Goal: Information Seeking & Learning: Learn about a topic

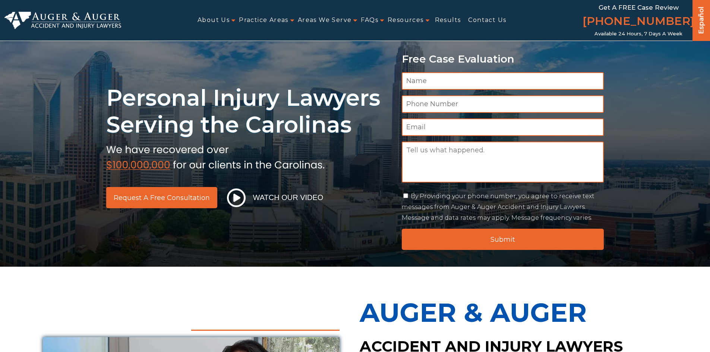
scroll to position [186, 0]
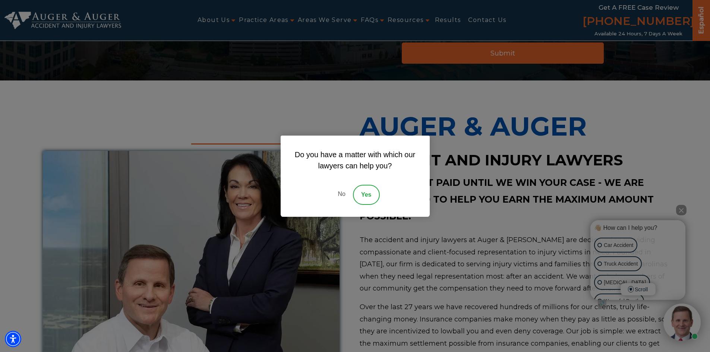
click at [340, 193] on link "No" at bounding box center [341, 195] width 22 height 20
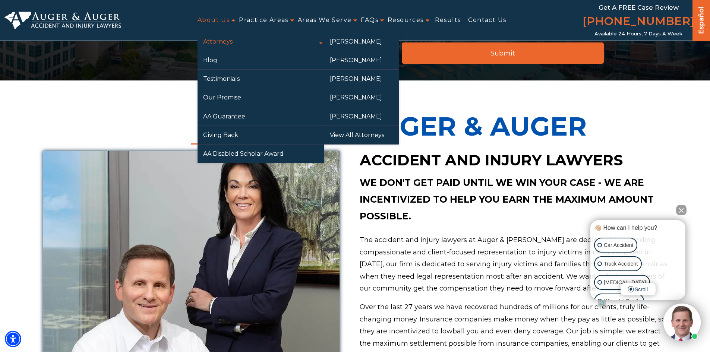
click at [232, 42] on link "Attorneys" at bounding box center [261, 41] width 127 height 18
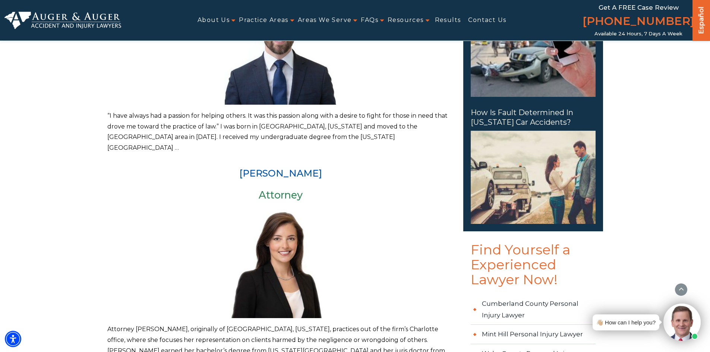
scroll to position [485, 0]
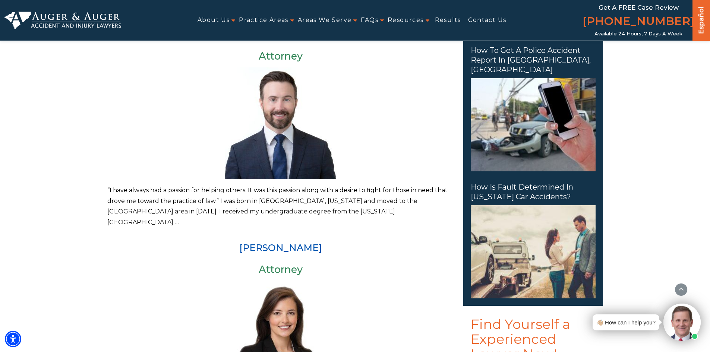
click at [116, 187] on p "“I have always had a passion for helping others. It was this passion along with…" at bounding box center [280, 206] width 347 height 43
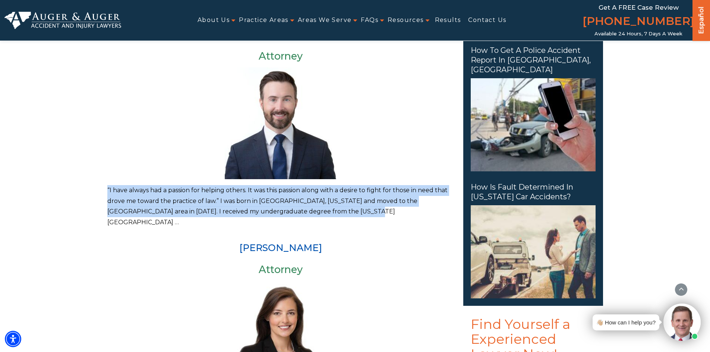
drag, startPoint x: 108, startPoint y: 188, endPoint x: 325, endPoint y: 210, distance: 218.7
click at [329, 212] on p "“I have always had a passion for helping others. It was this passion along with…" at bounding box center [280, 206] width 347 height 43
click at [321, 208] on p "“I have always had a passion for helping others. It was this passion along with…" at bounding box center [280, 206] width 347 height 43
drag, startPoint x: 316, startPoint y: 212, endPoint x: 248, endPoint y: 192, distance: 71.2
click at [248, 192] on p "“I have always had a passion for helping others. It was this passion along with…" at bounding box center [280, 206] width 347 height 43
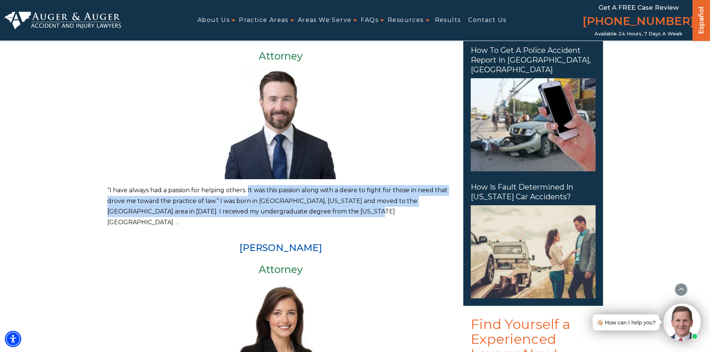
click at [248, 192] on p "“I have always had a passion for helping others. It was this passion along with…" at bounding box center [280, 206] width 347 height 43
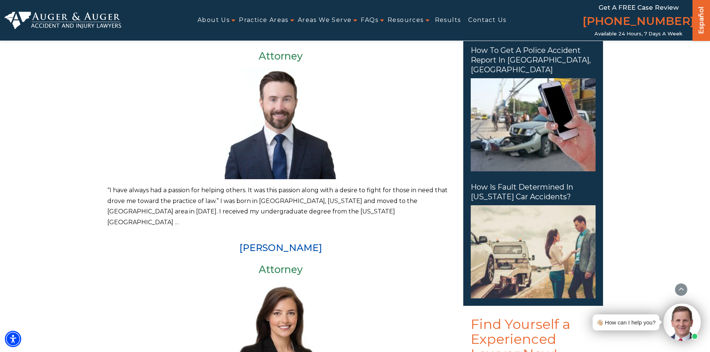
click at [111, 187] on p "“I have always had a passion for helping others. It was this passion along with…" at bounding box center [280, 206] width 347 height 43
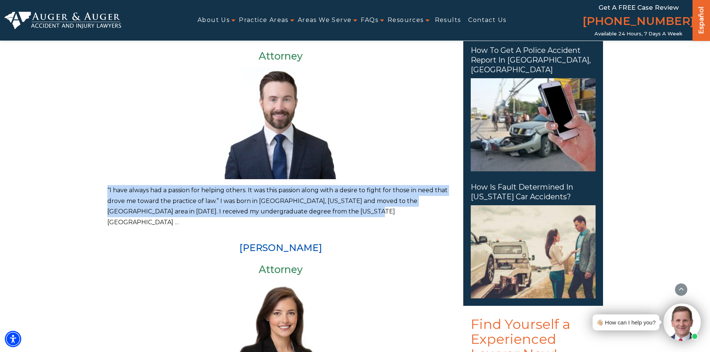
drag, startPoint x: 107, startPoint y: 187, endPoint x: 320, endPoint y: 211, distance: 213.8
click at [320, 211] on p "“I have always had a passion for helping others. It was this passion along with…" at bounding box center [280, 206] width 347 height 43
drag, startPoint x: 313, startPoint y: 212, endPoint x: 104, endPoint y: 195, distance: 209.5
click at [104, 195] on div "Home / Attorney Profiles Attorney Profiles Herbert W. Auger Partner Herbert W. …" at bounding box center [355, 96] width 507 height 1163
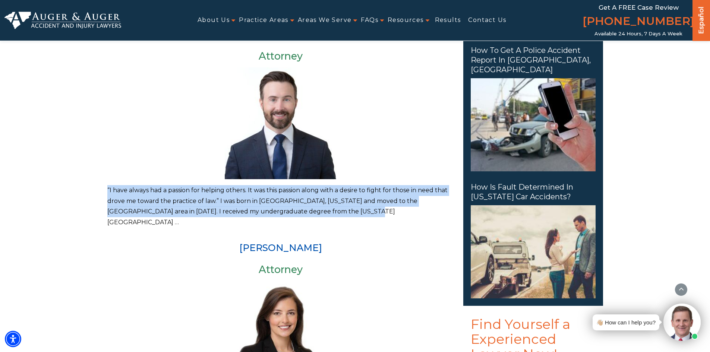
click at [106, 189] on div "Home / Attorney Profiles Attorney Profiles Herbert W. Auger Partner Herbert W. …" at bounding box center [355, 96] width 507 height 1163
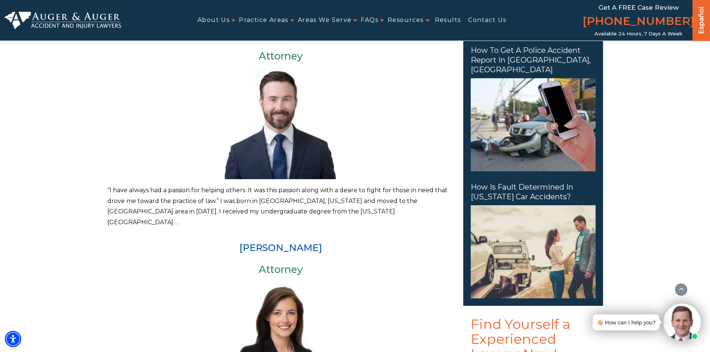
drag, startPoint x: 107, startPoint y: 189, endPoint x: 338, endPoint y: 208, distance: 231.9
click at [368, 220] on div "Herbert W. Auger Partner Herbert W. Auger, Esq., started his career as an attor…" at bounding box center [280, 134] width 347 height 1043
click at [338, 208] on p "“I have always had a passion for helping others. It was this passion along with…" at bounding box center [280, 206] width 347 height 43
click at [309, 211] on p "“I have always had a passion for helping others. It was this passion along with…" at bounding box center [280, 206] width 347 height 43
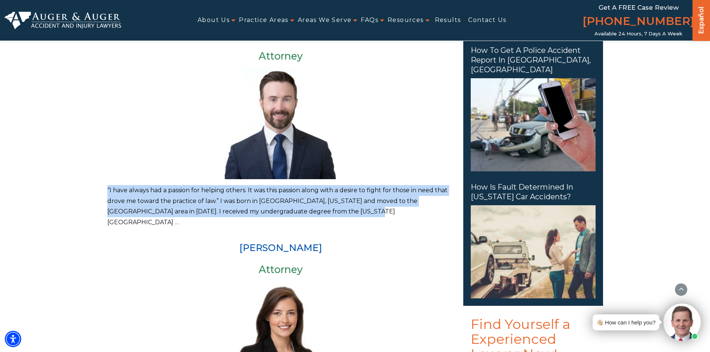
drag, startPoint x: 312, startPoint y: 212, endPoint x: 94, endPoint y: 192, distance: 218.6
click at [111, 189] on p "“I have always had a passion for helping others. It was this passion along with…" at bounding box center [280, 206] width 347 height 43
drag, startPoint x: 106, startPoint y: 189, endPoint x: 334, endPoint y: 215, distance: 230.1
click at [334, 215] on div "Home / Attorney Profiles Attorney Profiles Herbert W. Auger Partner Herbert W. …" at bounding box center [355, 96] width 507 height 1163
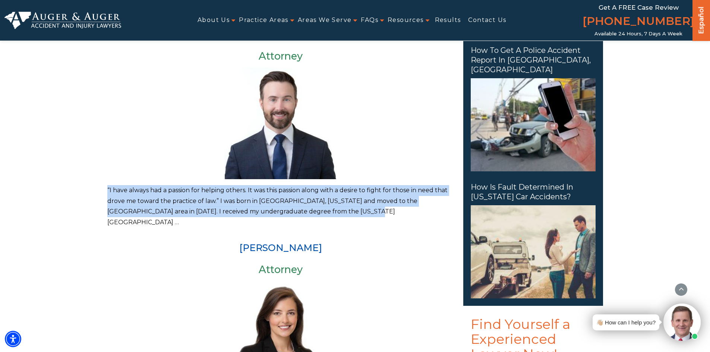
click at [331, 211] on p "“I have always had a passion for helping others. It was this passion along with…" at bounding box center [280, 206] width 347 height 43
